Goal: Task Accomplishment & Management: Use online tool/utility

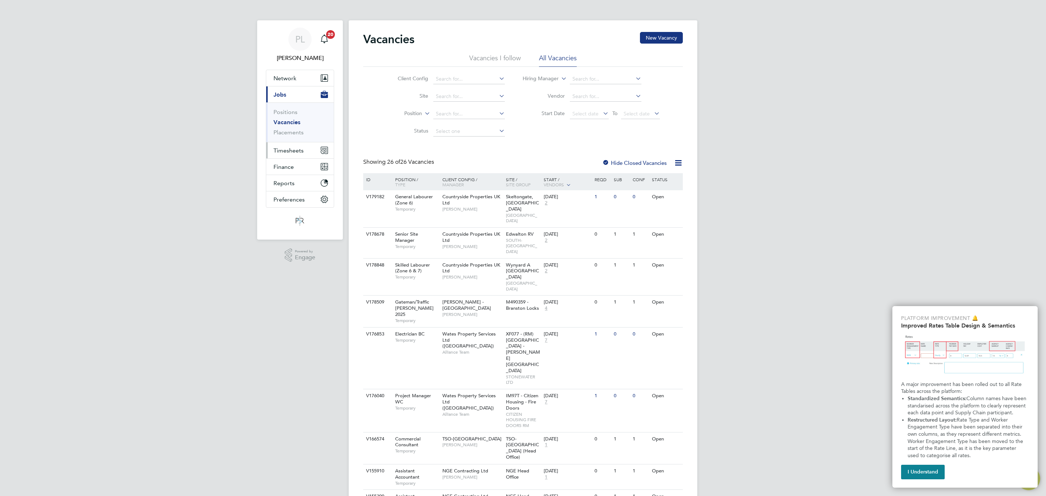
click at [291, 147] on button "Timesheets" at bounding box center [300, 150] width 68 height 16
click at [294, 152] on span "Timesheets" at bounding box center [288, 150] width 30 height 7
click at [294, 130] on link "Timesheets" at bounding box center [288, 128] width 30 height 7
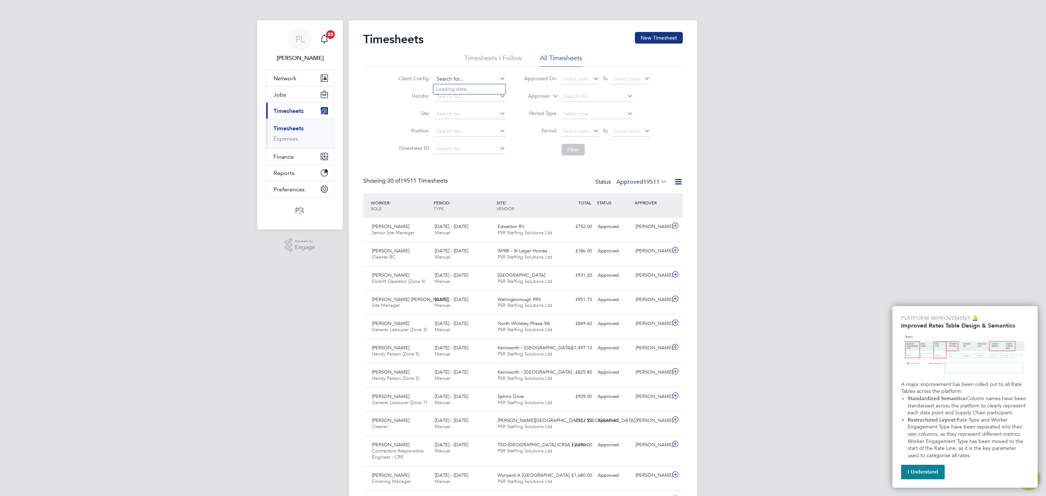
click at [451, 77] on input at bounding box center [470, 79] width 72 height 10
type input "TSO-[GEOGRAPHIC_DATA]"
click at [575, 151] on button "Filter" at bounding box center [572, 150] width 23 height 12
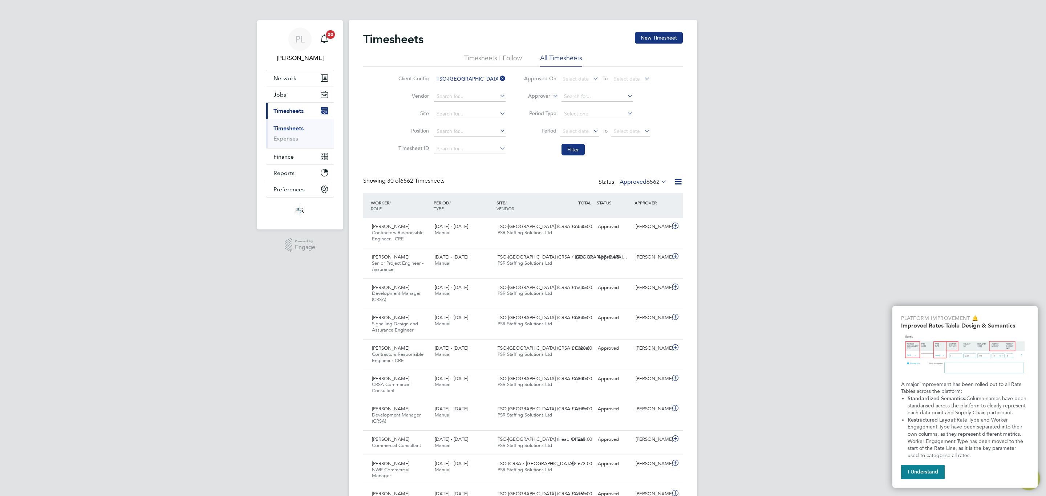
click at [631, 184] on label "Approved 6562" at bounding box center [643, 181] width 47 height 7
click at [632, 216] on li "Submitted" at bounding box center [635, 216] width 33 height 10
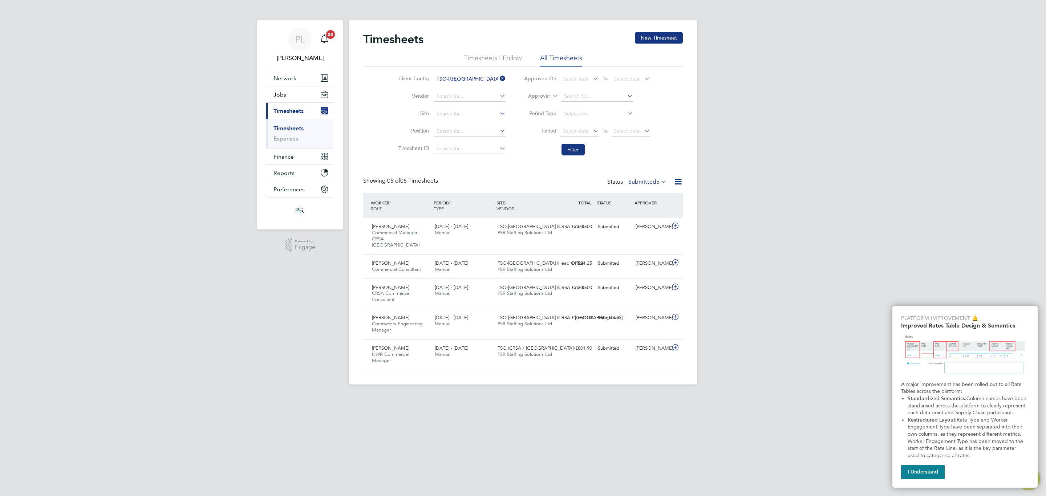
click at [644, 181] on label "Submitted 5" at bounding box center [647, 181] width 38 height 7
click at [636, 222] on li "Approved" at bounding box center [639, 226] width 33 height 10
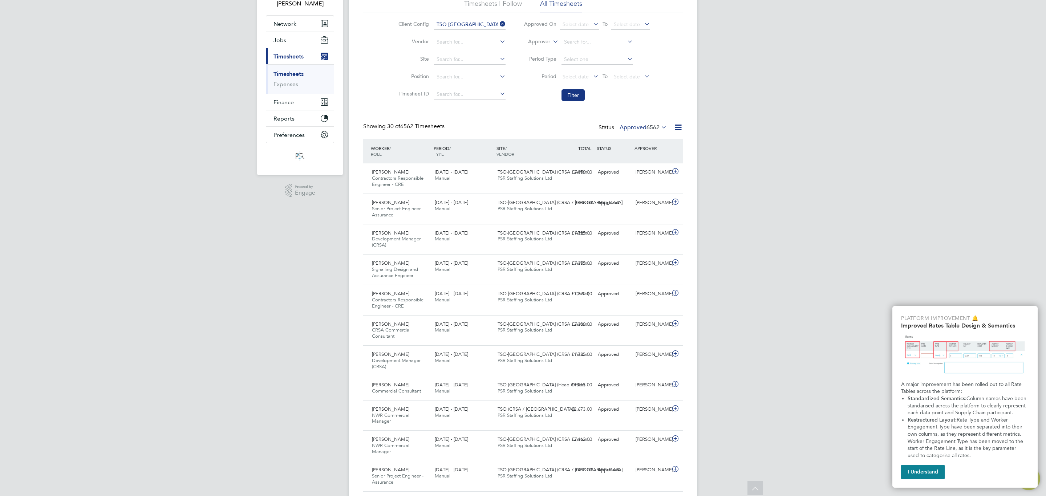
click at [648, 128] on span "6562" at bounding box center [652, 127] width 13 height 7
click at [631, 159] on li "Submitted" at bounding box center [635, 161] width 33 height 10
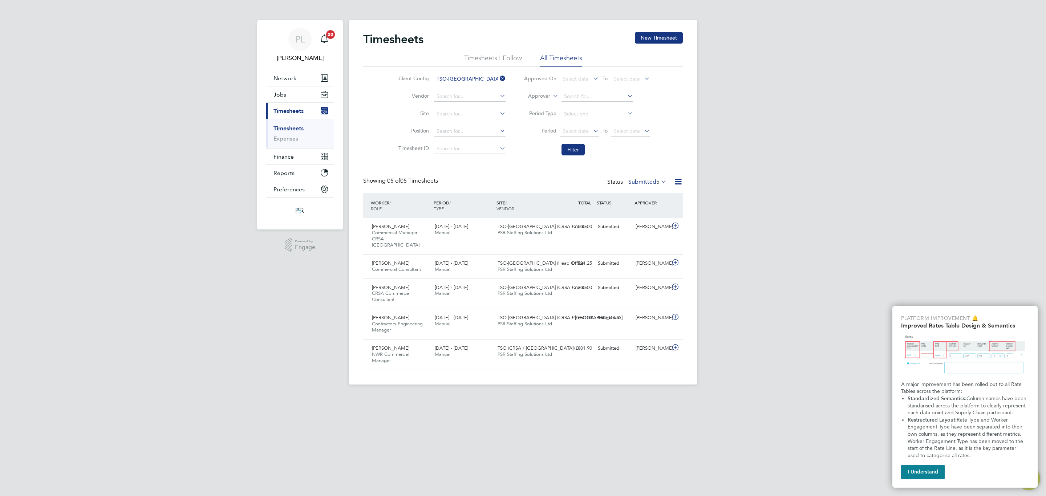
click at [637, 181] on label "Submitted 5" at bounding box center [647, 181] width 38 height 7
click at [632, 224] on li "Approved" at bounding box center [639, 226] width 33 height 10
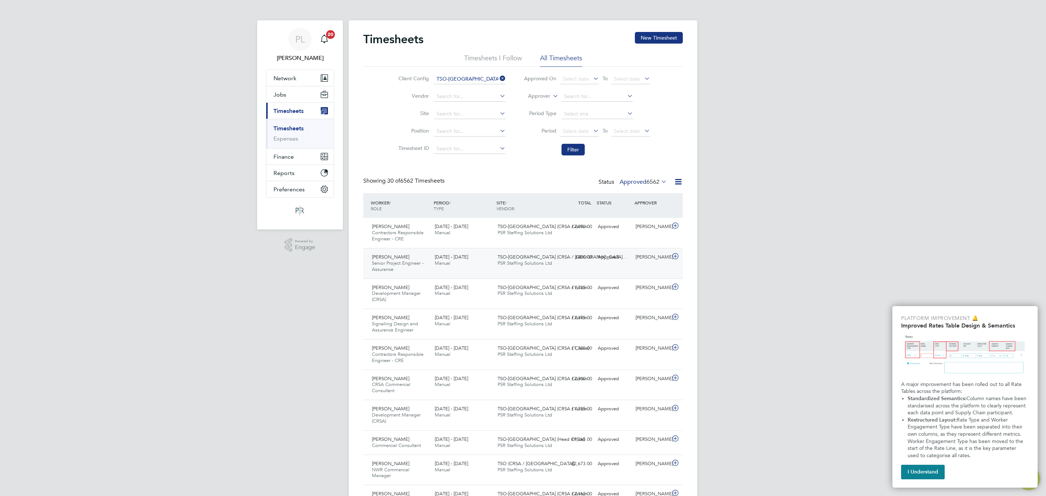
scroll to position [19, 63]
click at [658, 180] on span "6562" at bounding box center [652, 181] width 13 height 7
click at [629, 216] on li "Submitted" at bounding box center [635, 216] width 33 height 10
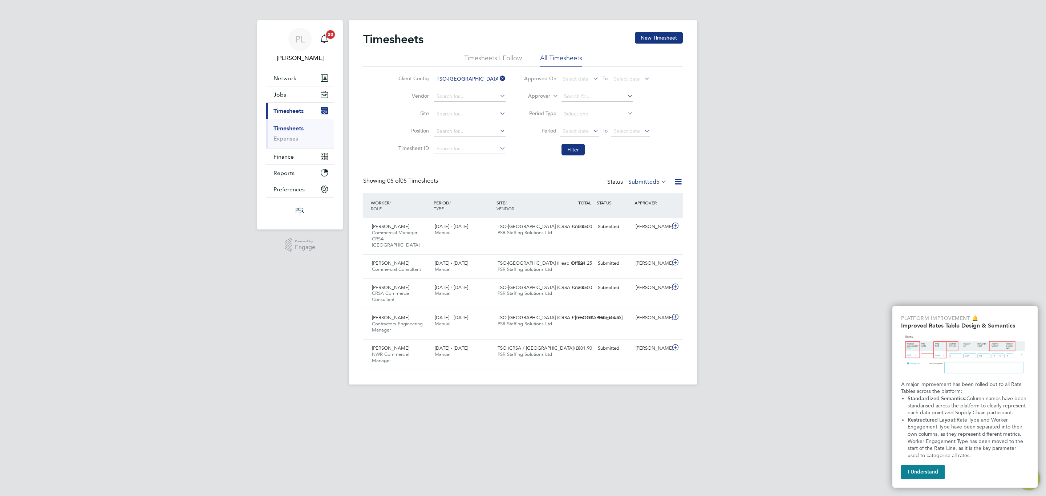
scroll to position [24, 63]
